Goal: Obtain resource: Obtain resource

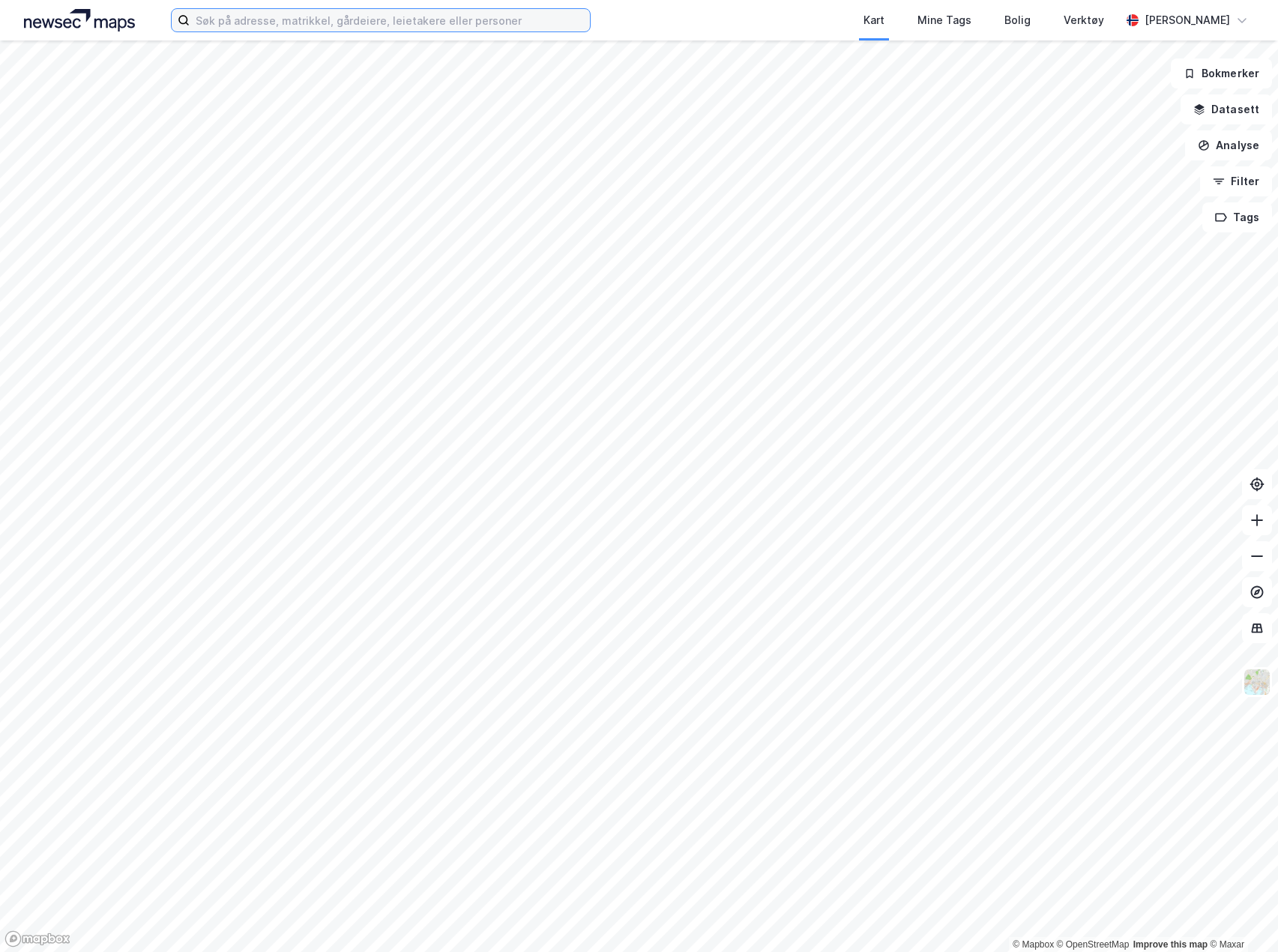
click at [386, 18] on input at bounding box center [389, 20] width 400 height 23
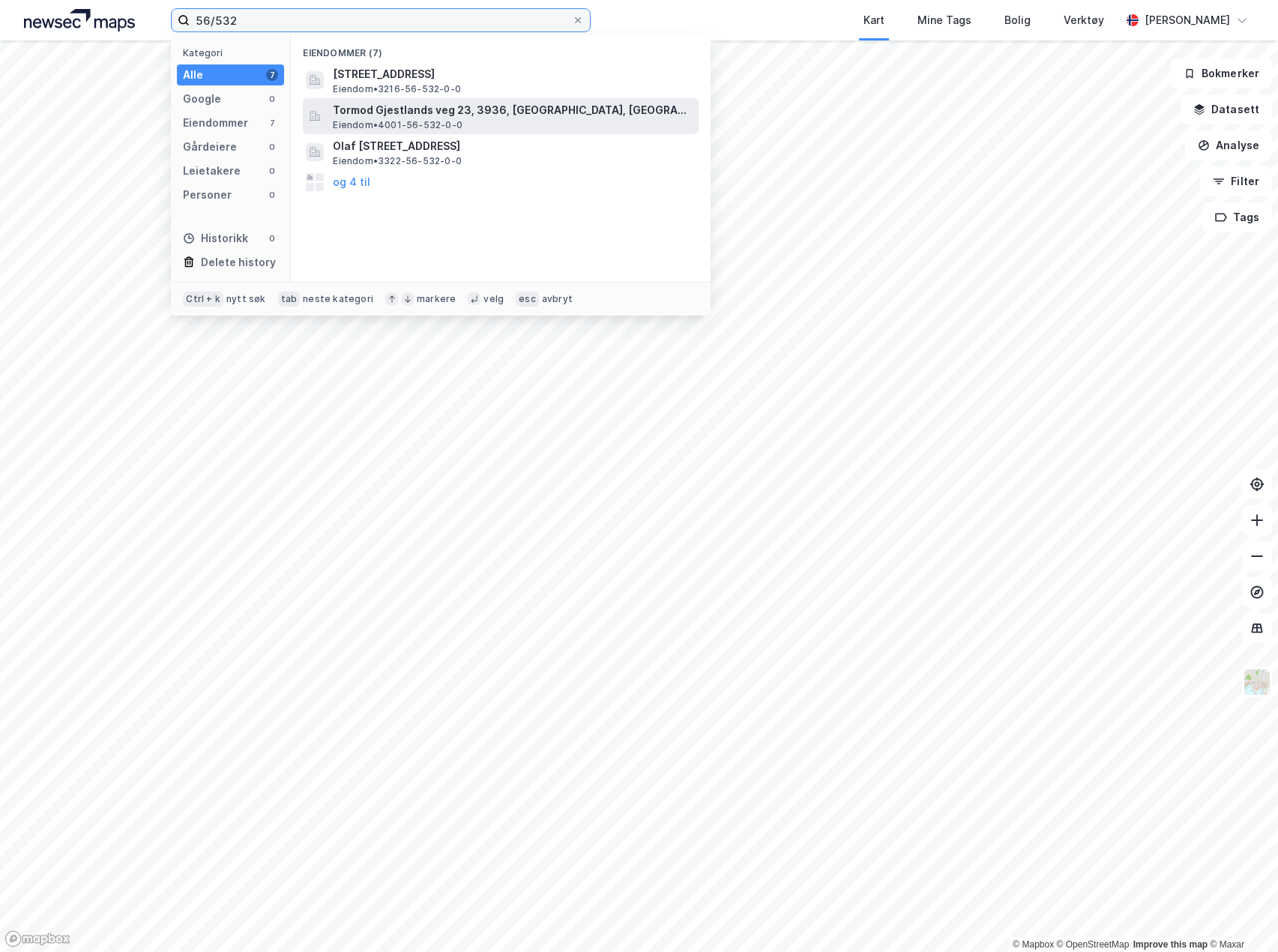
type input "56/532"
click at [378, 121] on span "Eiendom • 4001-56-532-0-0" at bounding box center [397, 124] width 130 height 12
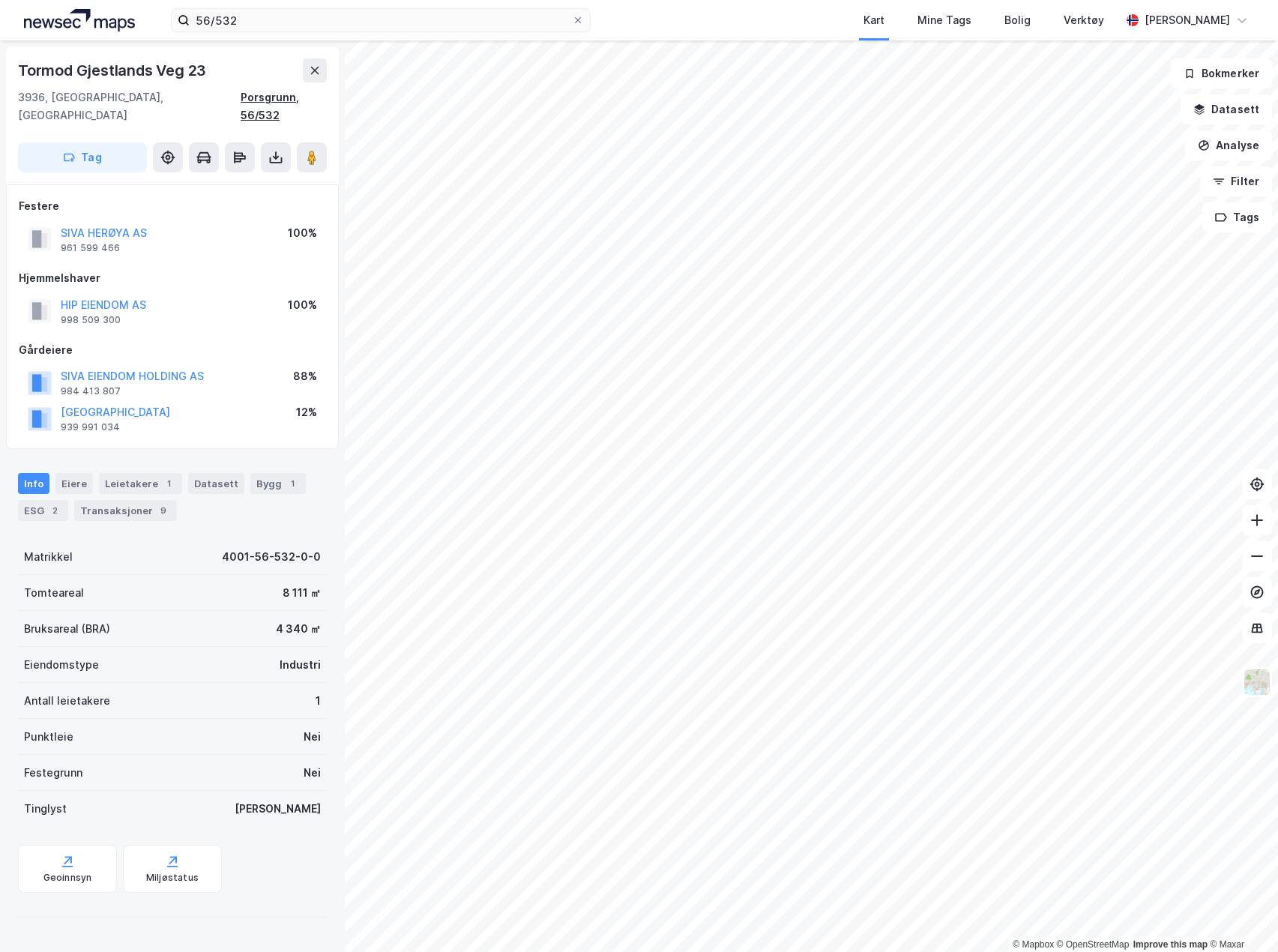
click at [285, 99] on div "Porsgrunn, 56/532" at bounding box center [284, 106] width 86 height 36
click at [278, 158] on icon at bounding box center [276, 161] width 12 height 6
click at [225, 181] on div "Last ned grunnbok" at bounding box center [201, 187] width 87 height 12
